Goal: Information Seeking & Learning: Learn about a topic

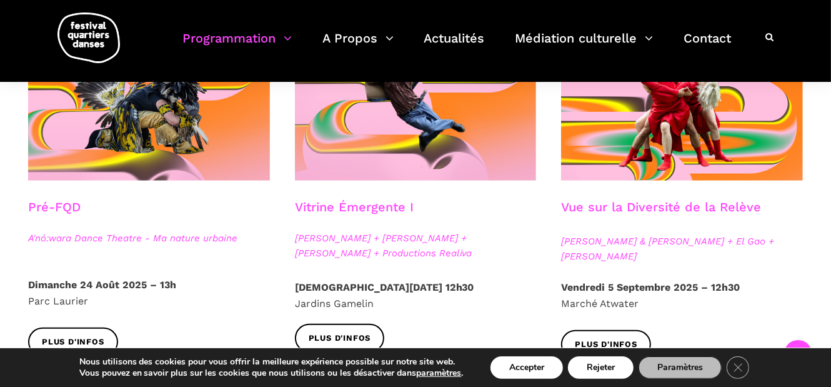
scroll to position [312, 0]
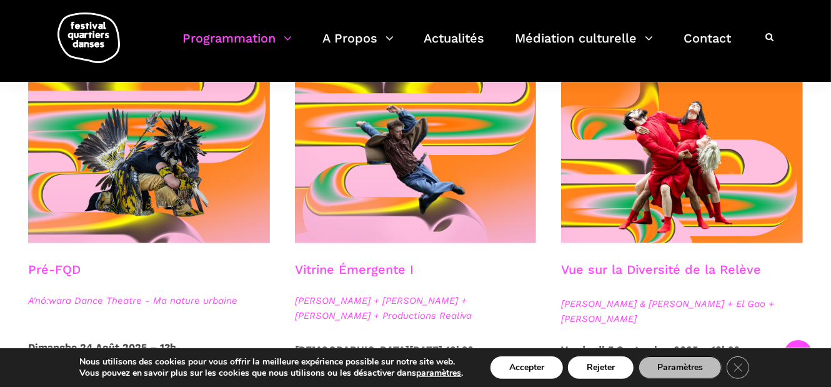
click at [604, 316] on span "[PERSON_NAME] & [PERSON_NAME] + El Gao + [PERSON_NAME]" at bounding box center [682, 311] width 242 height 30
click at [605, 274] on h3 "Vue sur la Diversité de la Relève" at bounding box center [661, 277] width 200 height 31
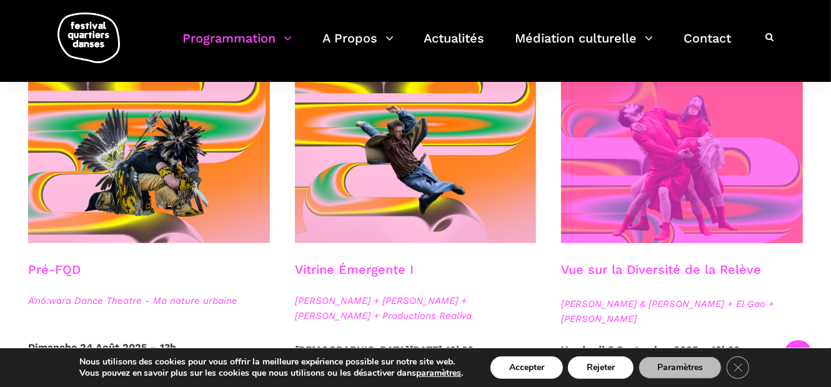
click at [615, 214] on span at bounding box center [682, 162] width 242 height 162
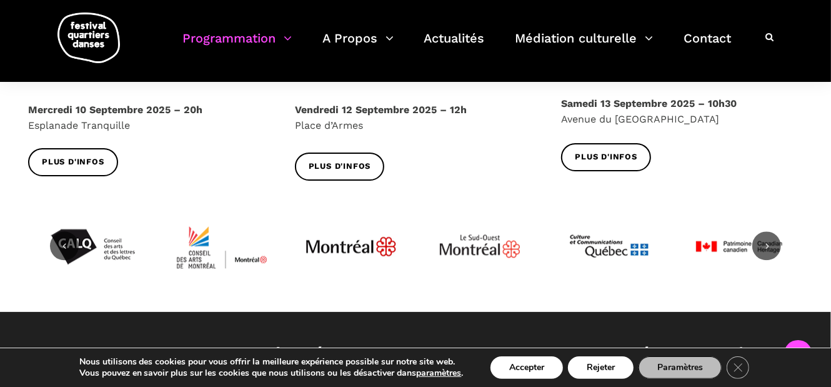
scroll to position [1562, 0]
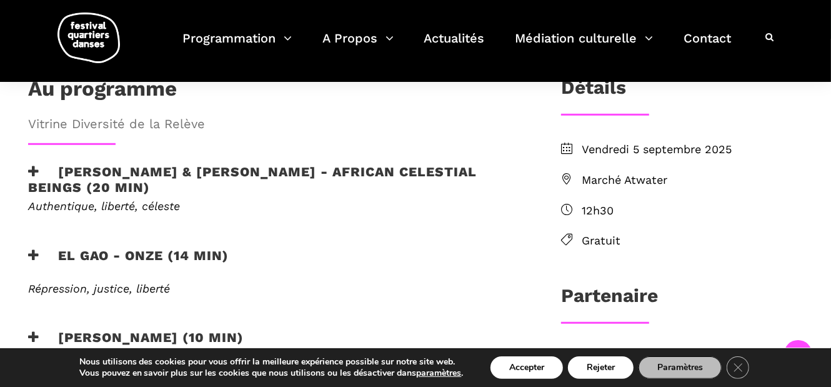
scroll to position [250, 0]
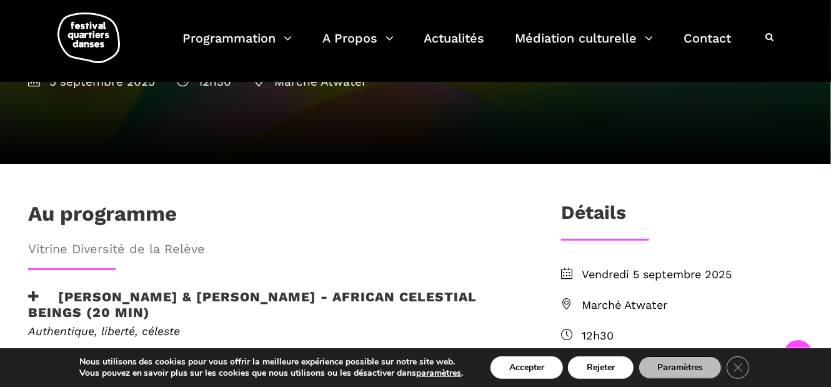
click at [168, 239] on span "Vitrine Diversité de la Relève" at bounding box center [274, 249] width 492 height 20
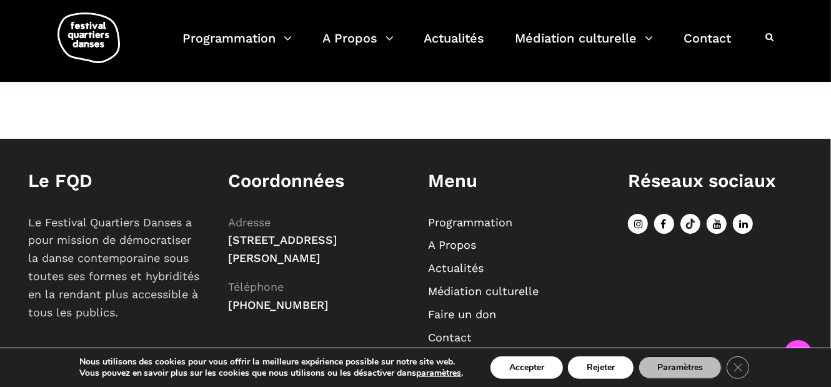
scroll to position [1132, 0]
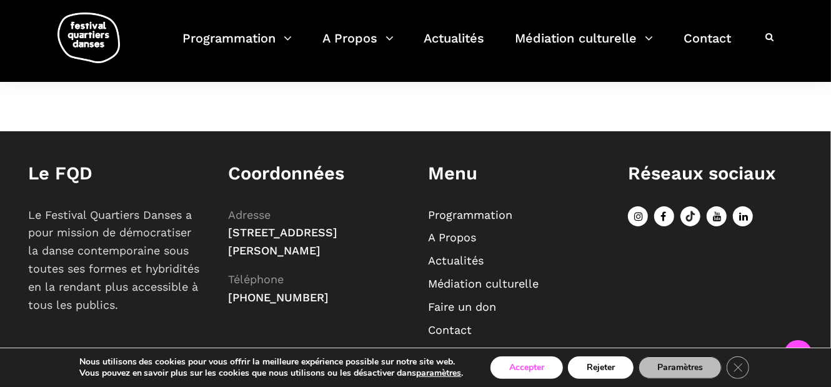
click at [534, 365] on button "Accepter" at bounding box center [526, 367] width 72 height 22
